Goal: Find contact information: Find contact information

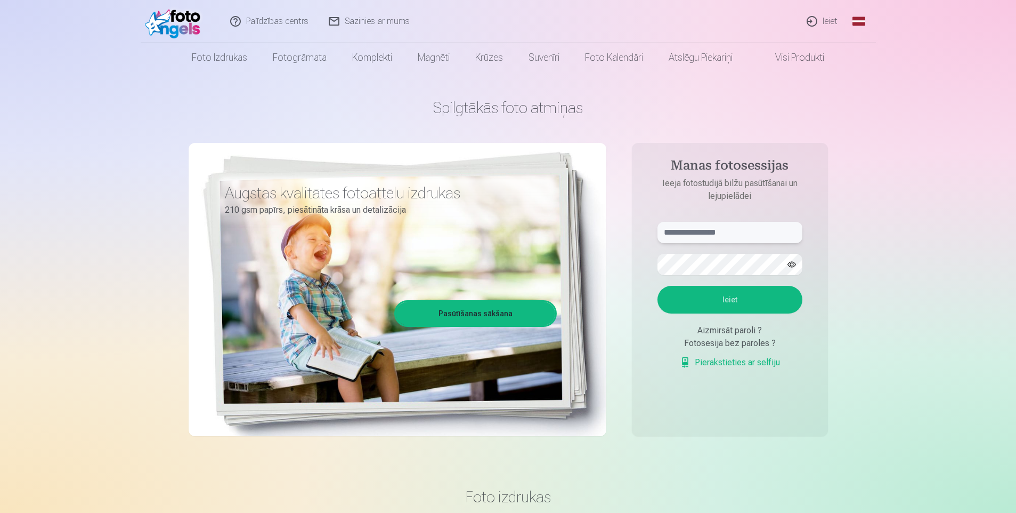
click at [702, 233] on input "text" at bounding box center [730, 232] width 145 height 21
type input "**********"
click at [726, 302] on button "Ieiet" at bounding box center [730, 300] width 145 height 28
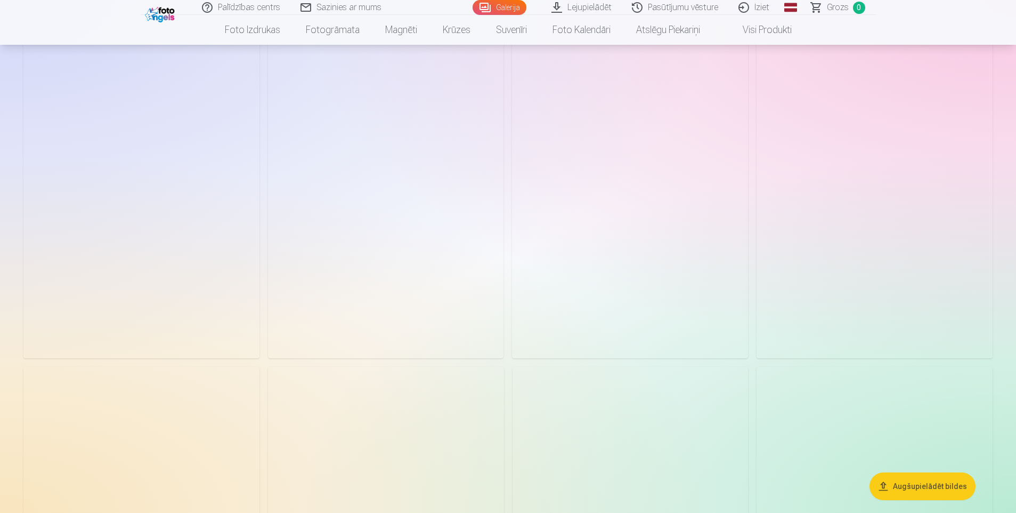
scroll to position [2825, 0]
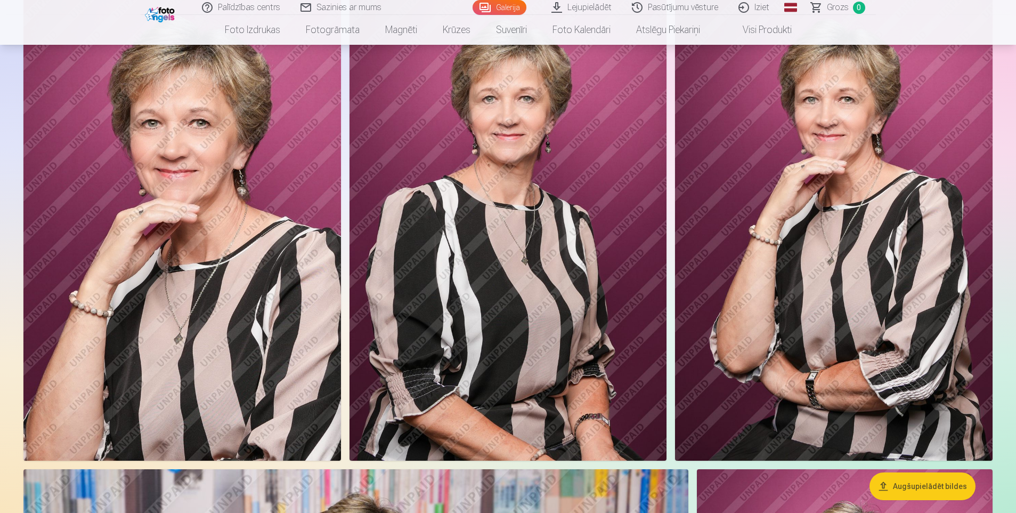
scroll to position [586, 0]
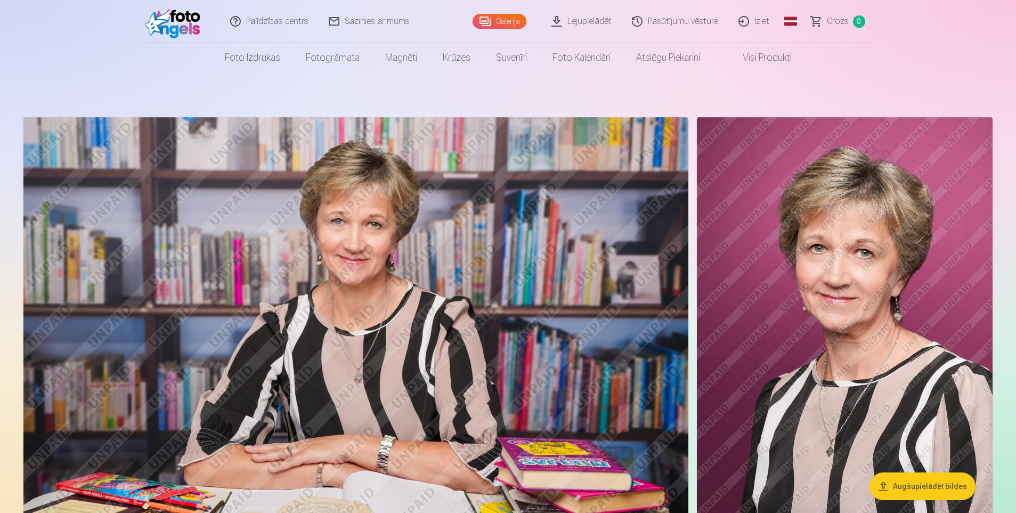
click at [349, 20] on link "Sazinies ar mums" at bounding box center [369, 21] width 101 height 43
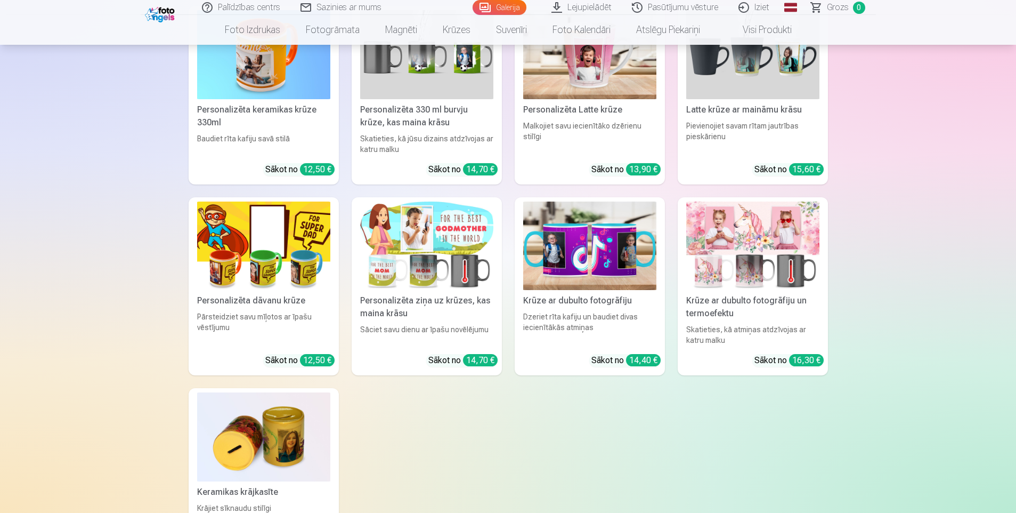
scroll to position [5223, 0]
